Goal: Information Seeking & Learning: Learn about a topic

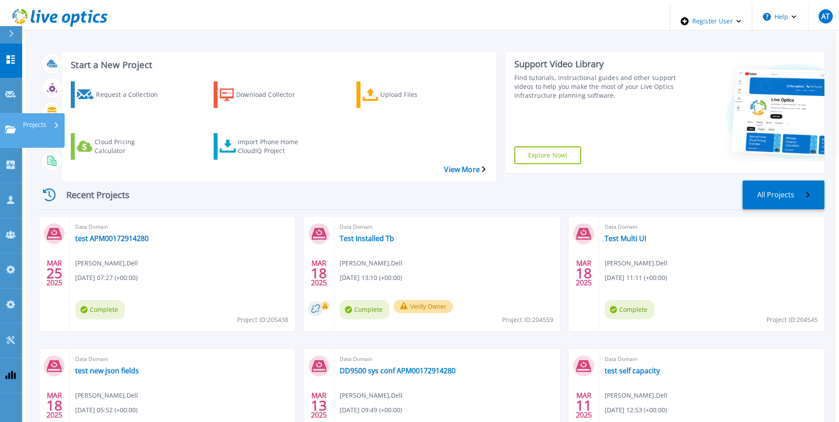
click at [10, 126] on icon at bounding box center [10, 130] width 11 height 8
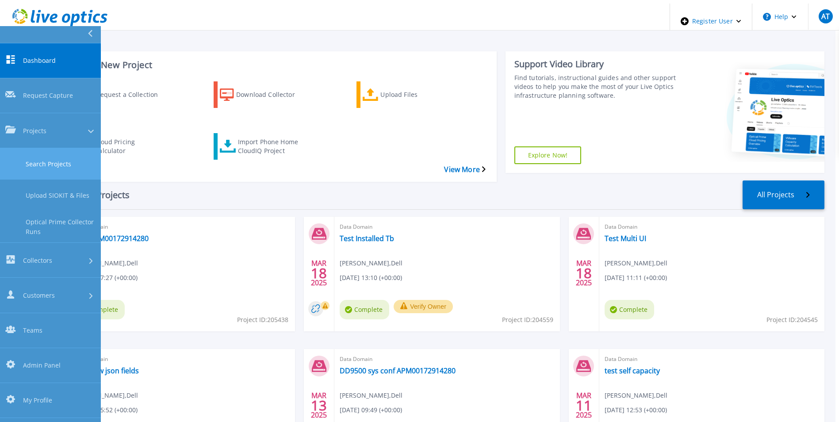
click at [39, 148] on link "Search Projects" at bounding box center [50, 163] width 101 height 31
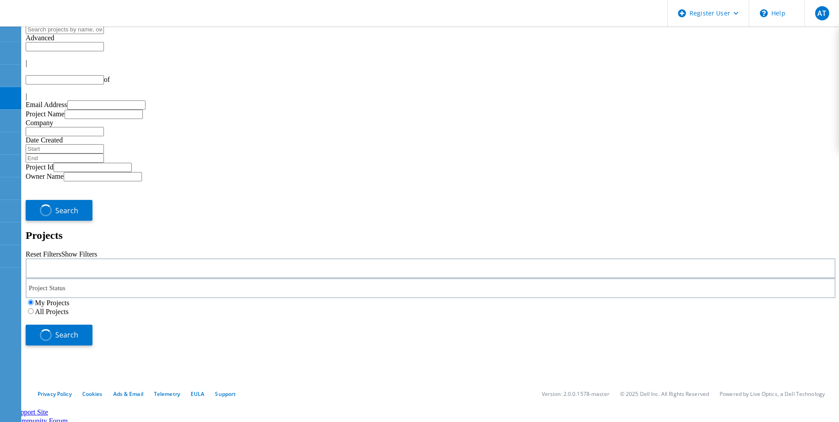
type input "1"
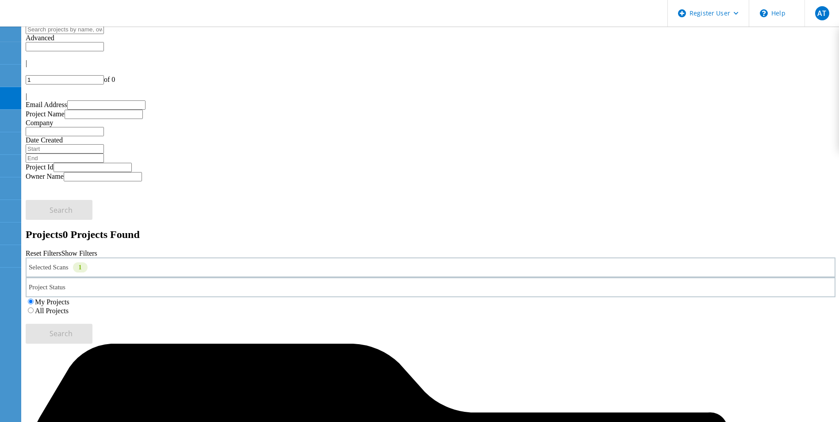
click at [69, 307] on label "All Projects" at bounding box center [52, 311] width 34 height 8
click at [34, 307] on input "All Projects" at bounding box center [31, 310] width 6 height 6
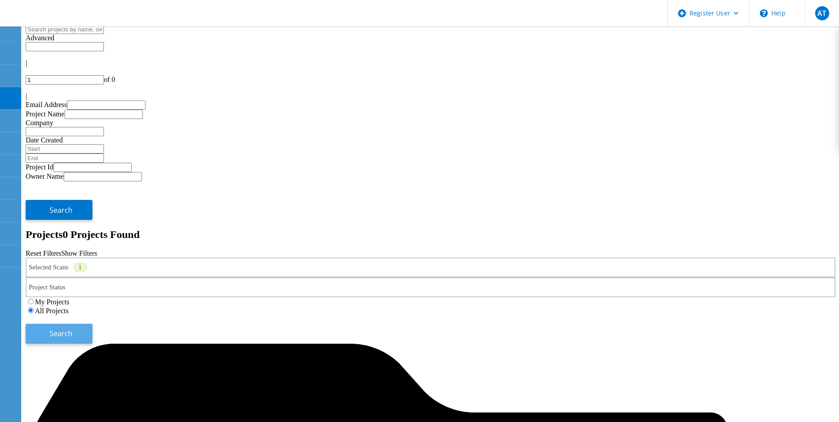
click at [73, 329] on span "Search" at bounding box center [61, 334] width 23 height 10
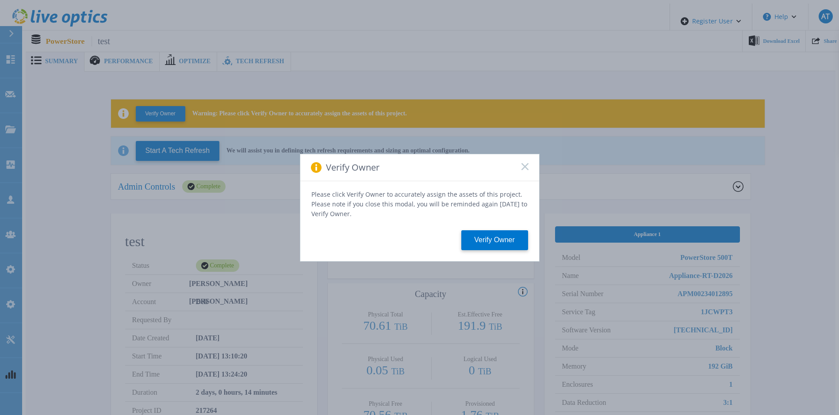
click at [524, 169] on rect at bounding box center [525, 167] width 8 height 8
click at [526, 170] on icon at bounding box center [525, 166] width 7 height 7
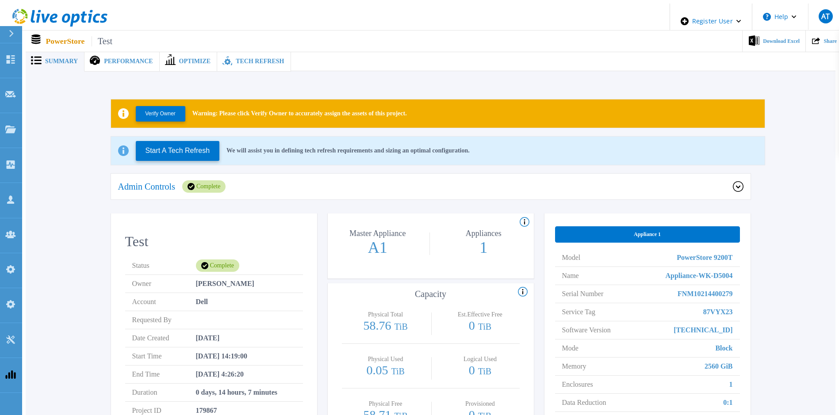
click at [239, 62] on div "Tech Refresh" at bounding box center [253, 61] width 73 height 20
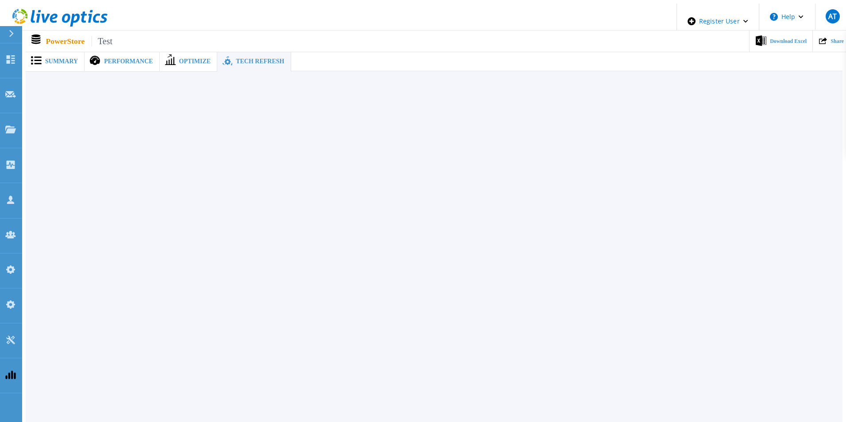
click at [126, 59] on span "Performance" at bounding box center [128, 61] width 49 height 6
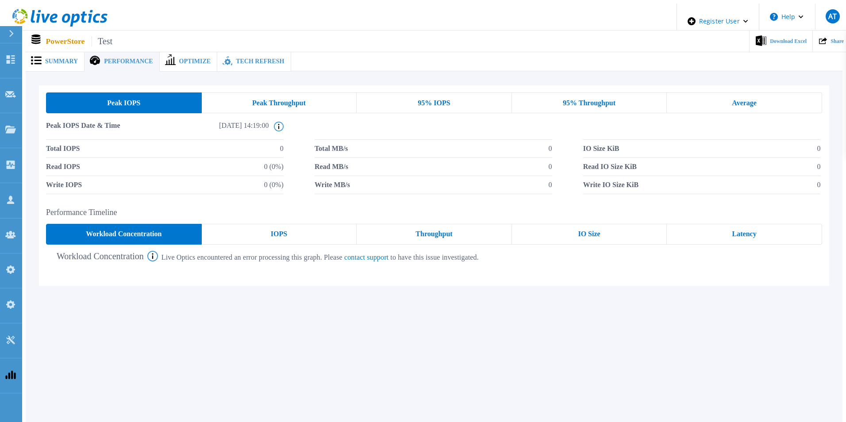
click at [49, 61] on span "Summary" at bounding box center [61, 61] width 33 height 6
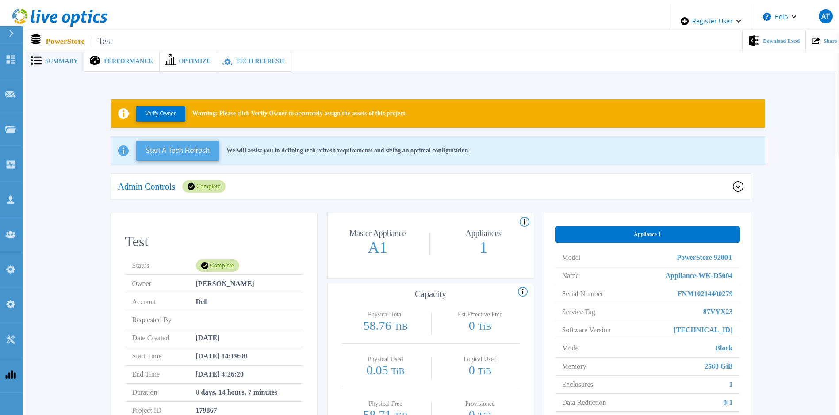
click at [168, 146] on button "Start A Tech Refresh" at bounding box center [178, 151] width 84 height 20
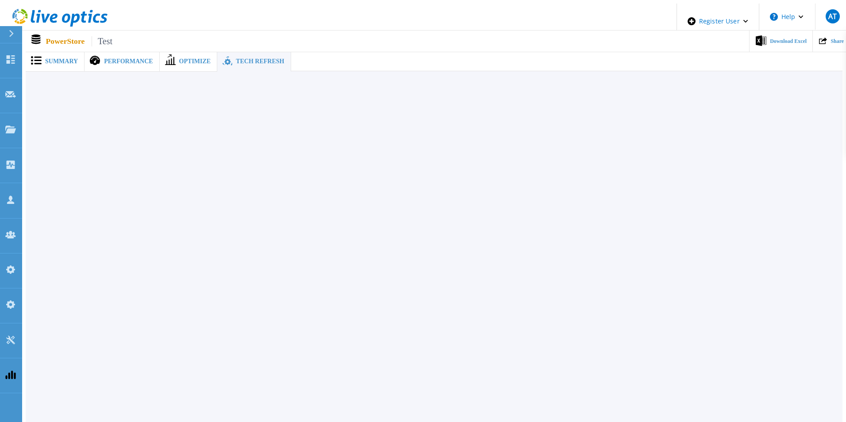
click at [60, 59] on span "Summary" at bounding box center [61, 61] width 33 height 6
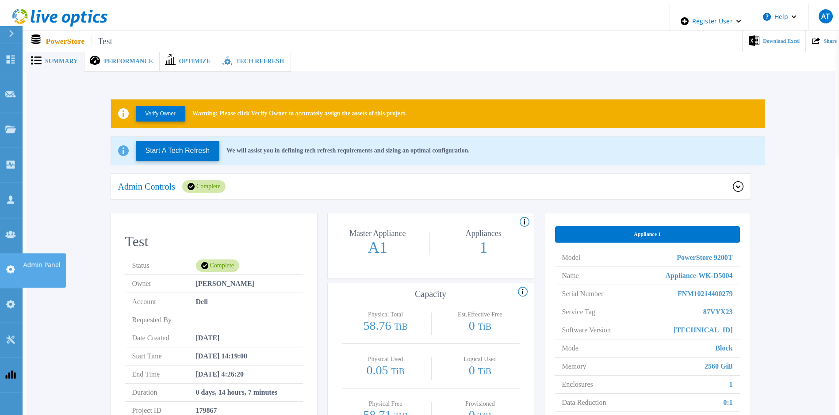
click at [15, 265] on icon at bounding box center [10, 269] width 9 height 8
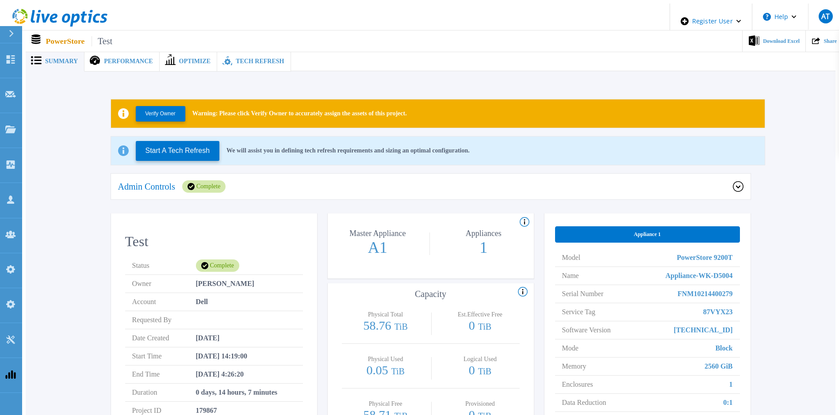
click at [360, 35] on ul "Download Excel Share" at bounding box center [477, 41] width 730 height 21
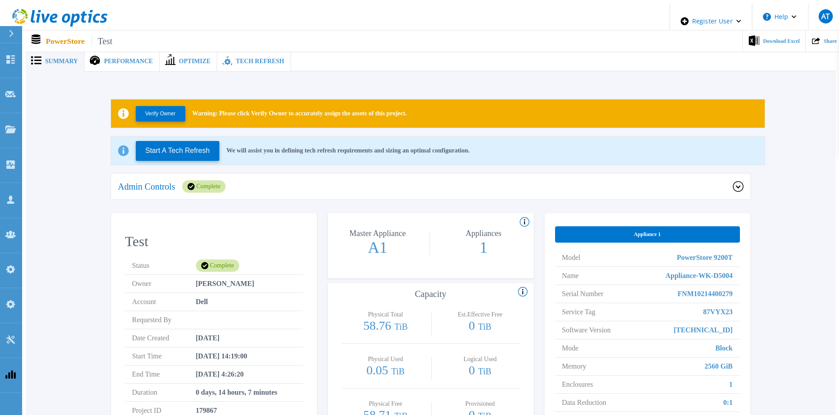
click at [740, 186] on icon at bounding box center [738, 187] width 4 height 3
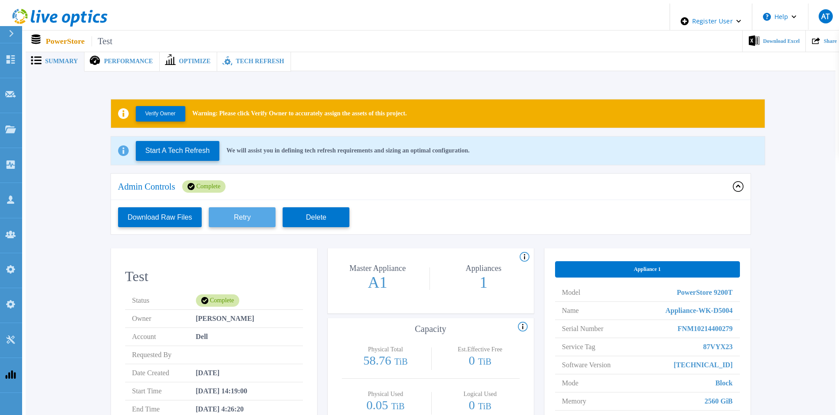
click at [251, 209] on button "Retry" at bounding box center [242, 217] width 67 height 20
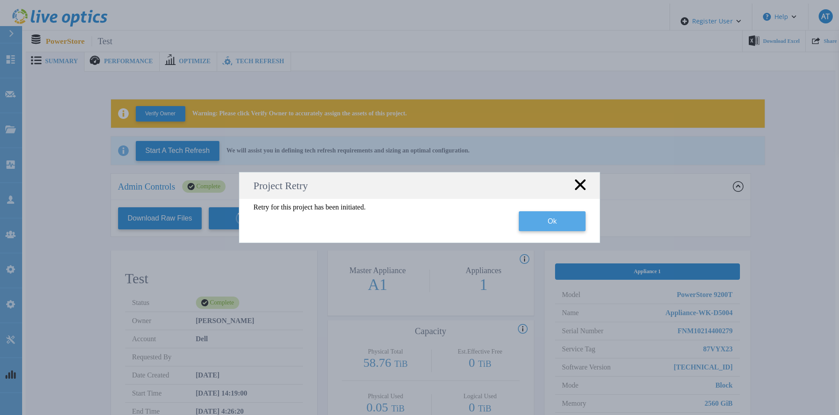
click at [567, 219] on button "Ok" at bounding box center [552, 221] width 67 height 20
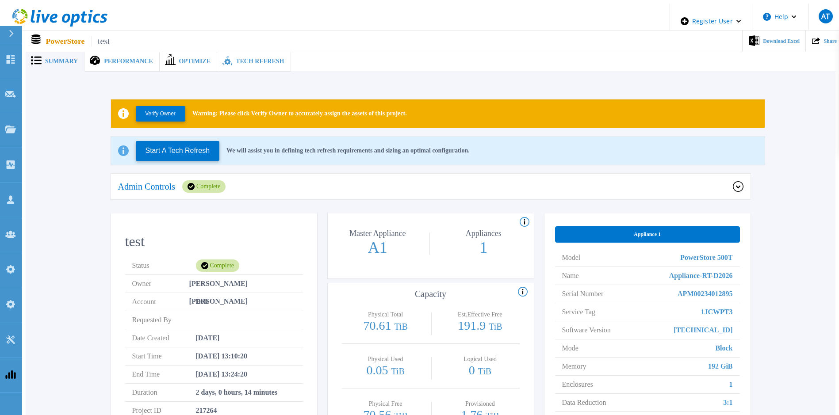
click at [236, 60] on span "Tech Refresh" at bounding box center [260, 61] width 48 height 6
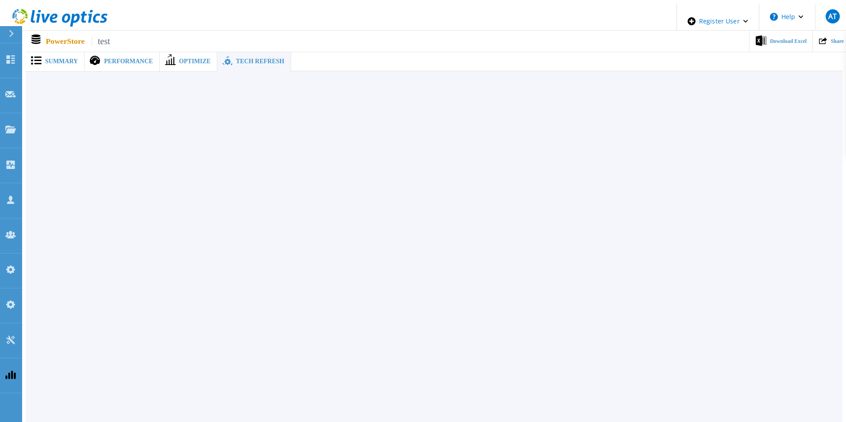
click at [48, 58] on span "Summary" at bounding box center [61, 61] width 33 height 6
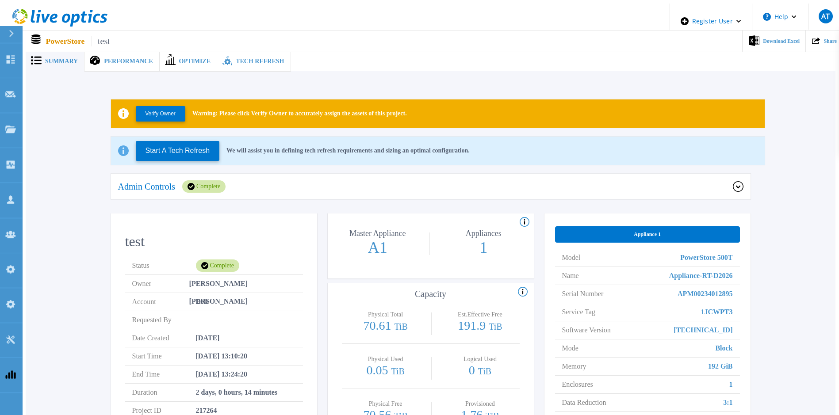
click at [764, 115] on div "Verify Owner Warning: Please click Verify Owner to accurately assign the assets…" at bounding box center [431, 306] width 784 height 442
click at [12, 126] on icon at bounding box center [10, 130] width 11 height 8
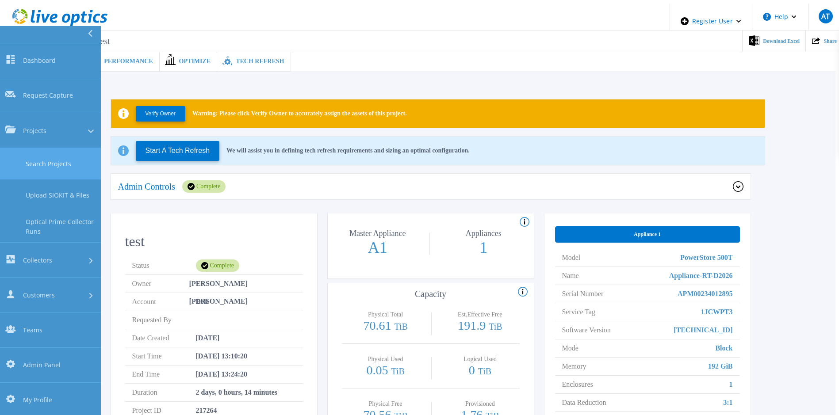
click at [28, 148] on link "Search Projects" at bounding box center [50, 163] width 101 height 31
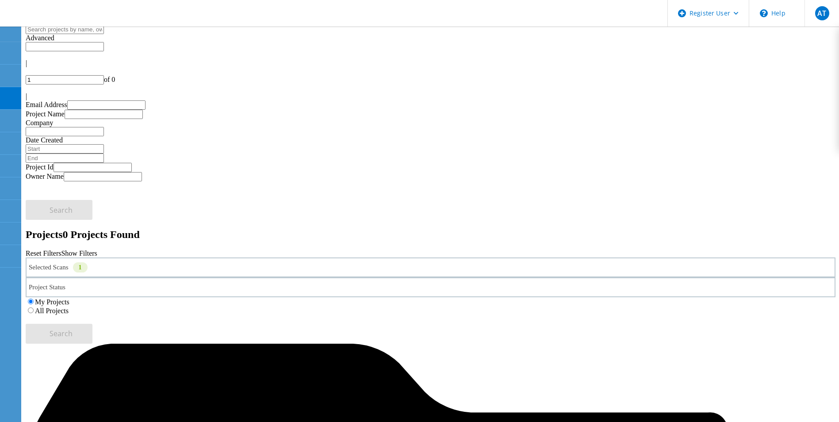
click at [69, 307] on label "All Projects" at bounding box center [52, 311] width 34 height 8
click at [34, 307] on input "All Projects" at bounding box center [31, 310] width 6 height 6
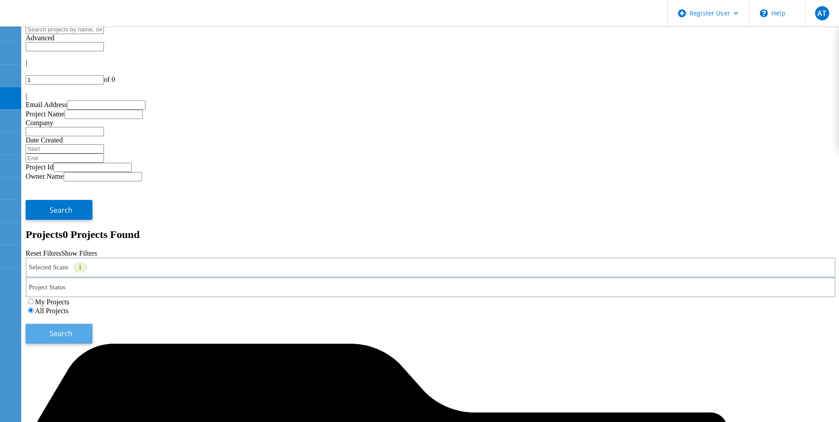
click at [73, 329] on span "Search" at bounding box center [61, 334] width 23 height 10
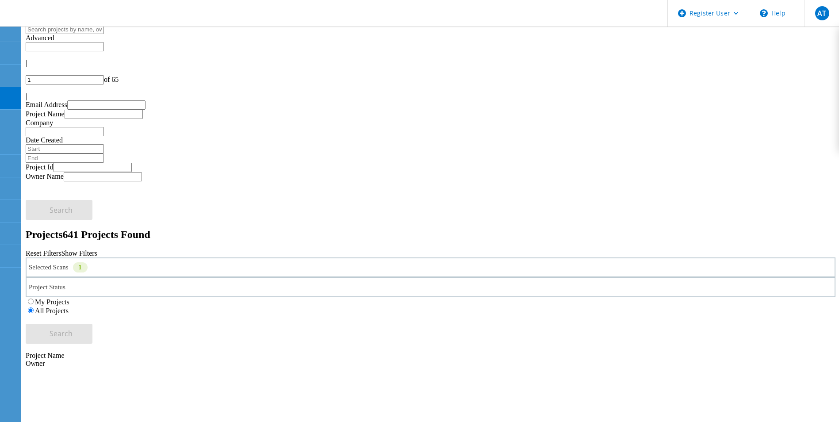
click at [104, 75] on input "1" at bounding box center [65, 79] width 78 height 9
type input "12"
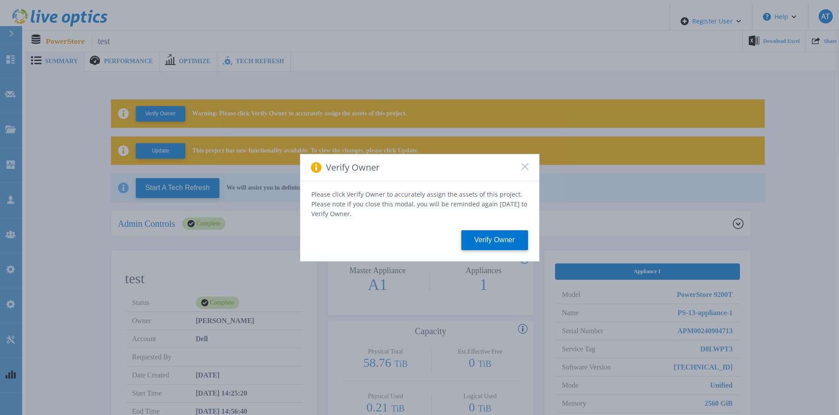
click at [523, 169] on rect at bounding box center [525, 167] width 8 height 8
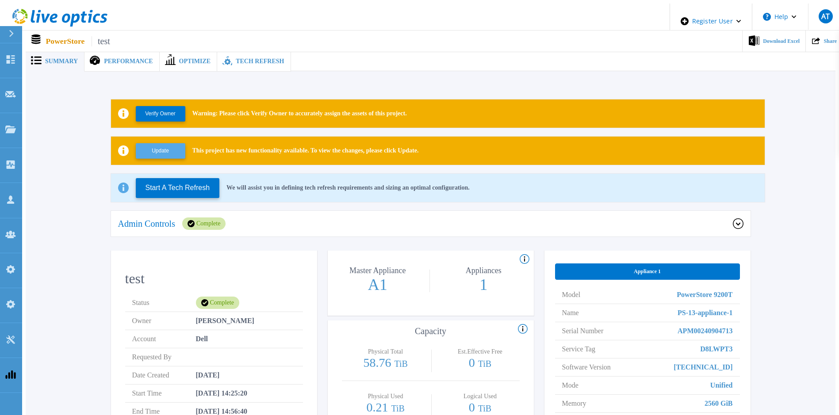
click at [156, 149] on button "Update" at bounding box center [161, 150] width 50 height 15
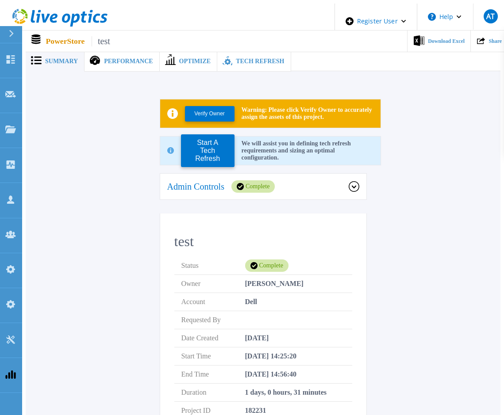
drag, startPoint x: 416, startPoint y: 209, endPoint x: 418, endPoint y: 282, distance: 73.5
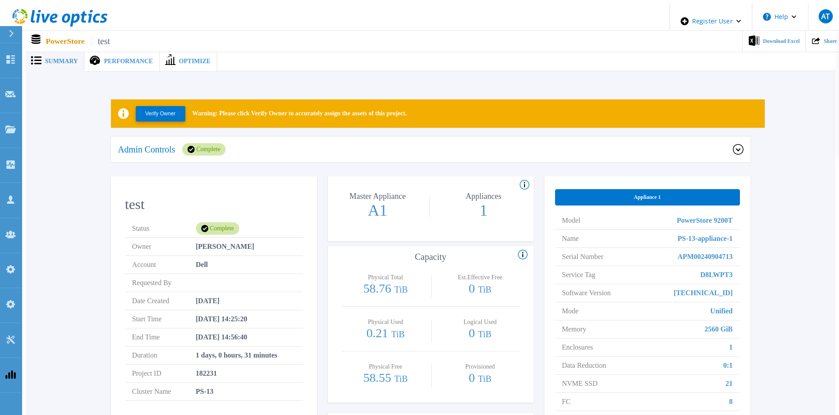
click at [737, 149] on icon at bounding box center [738, 150] width 4 height 3
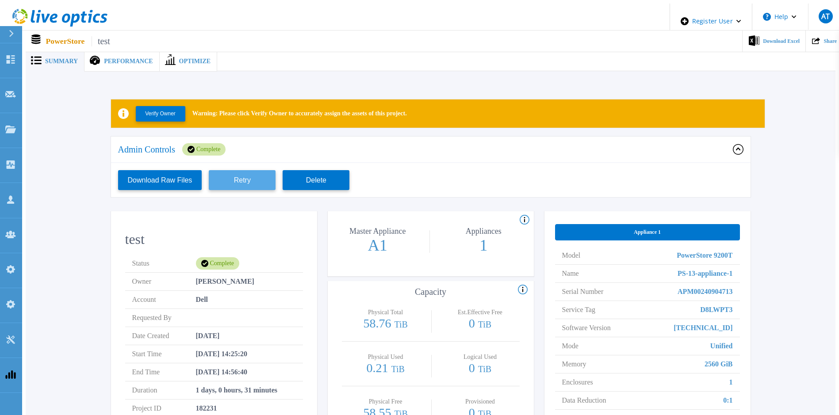
click at [263, 178] on button "Retry" at bounding box center [242, 180] width 67 height 20
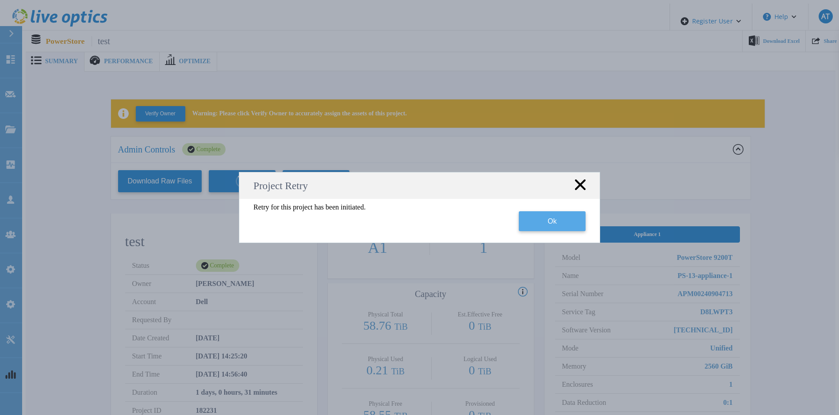
click at [577, 219] on button "Ok" at bounding box center [552, 221] width 67 height 20
